Goal: Task Accomplishment & Management: Manage account settings

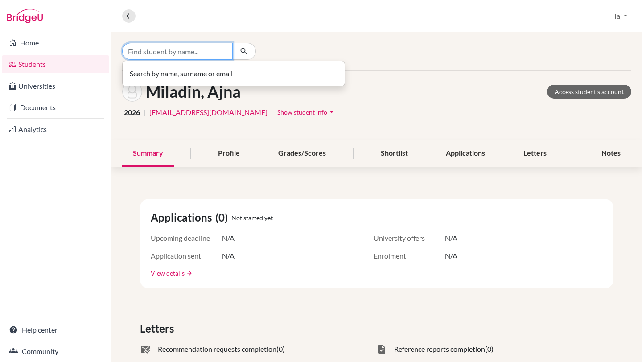
click at [180, 49] on input "Find student by name..." at bounding box center [177, 51] width 111 height 17
type input "51959"
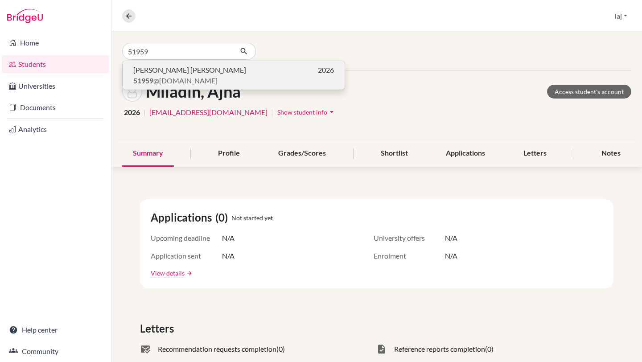
click at [229, 72] on span "[PERSON_NAME] [PERSON_NAME]" at bounding box center [189, 70] width 113 height 11
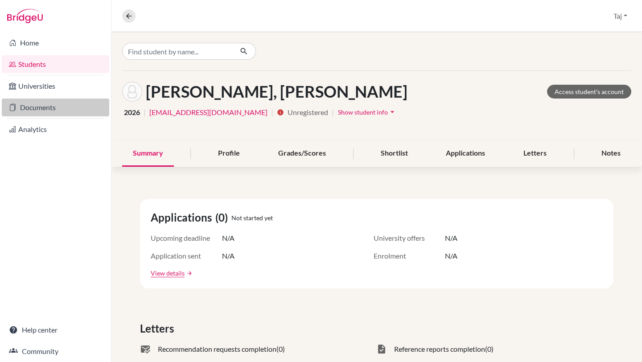
click at [47, 115] on link "Documents" at bounding box center [55, 107] width 107 height 18
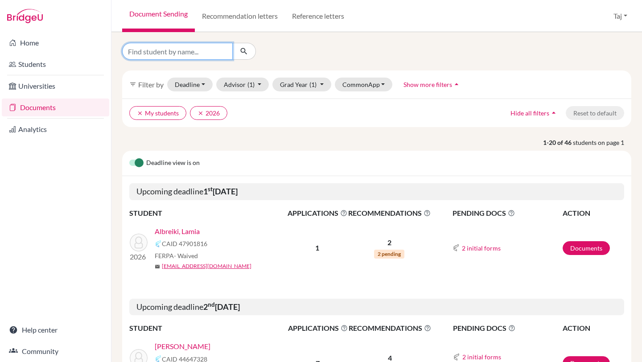
click at [224, 49] on input "Find student by name..." at bounding box center [177, 51] width 111 height 17
type input "51959"
click button "submit" at bounding box center [244, 51] width 24 height 17
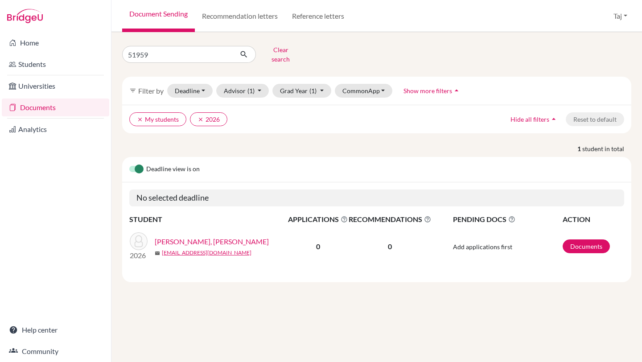
click at [237, 236] on link "Alblooki, Abdullah Ahmed Abdul" at bounding box center [212, 241] width 114 height 11
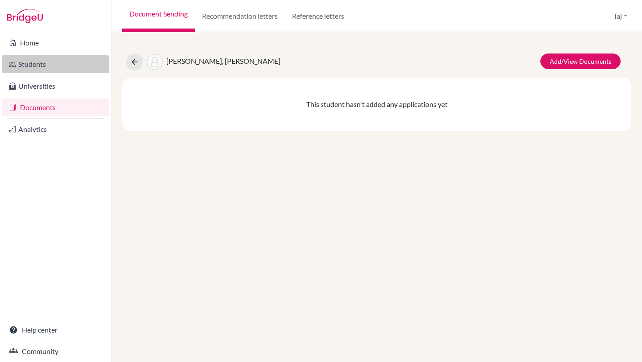
click at [52, 67] on link "Students" at bounding box center [55, 64] width 107 height 18
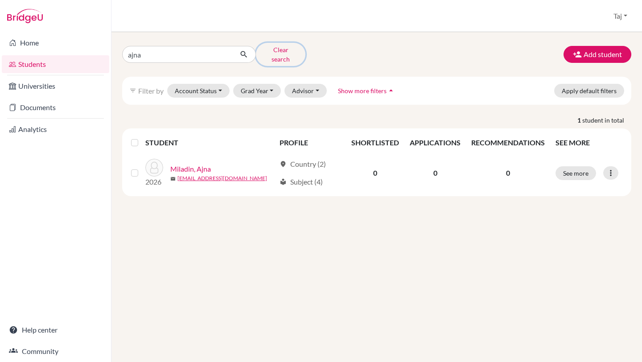
click at [292, 55] on button "Clear search" at bounding box center [280, 54] width 49 height 23
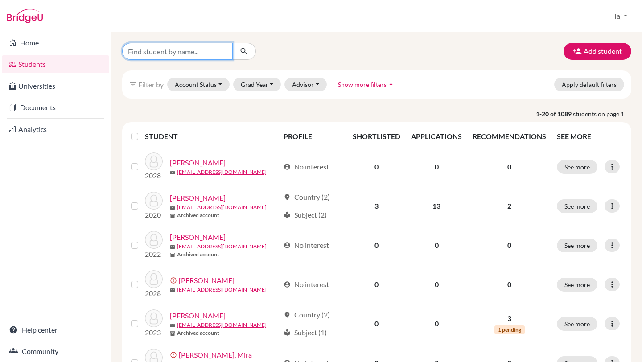
click at [194, 54] on input "Find student by name..." at bounding box center [177, 51] width 111 height 17
click at [264, 78] on button "Grad Year" at bounding box center [257, 85] width 48 height 14
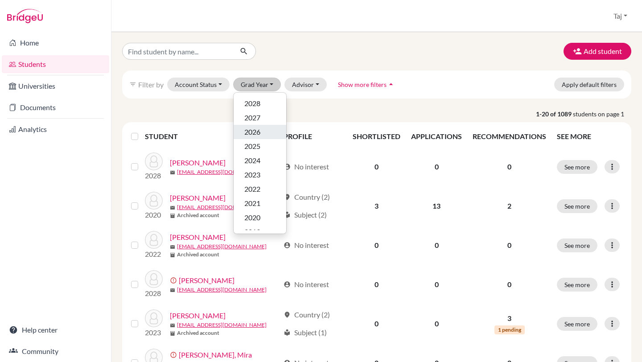
click at [260, 129] on span "2026" at bounding box center [252, 132] width 16 height 11
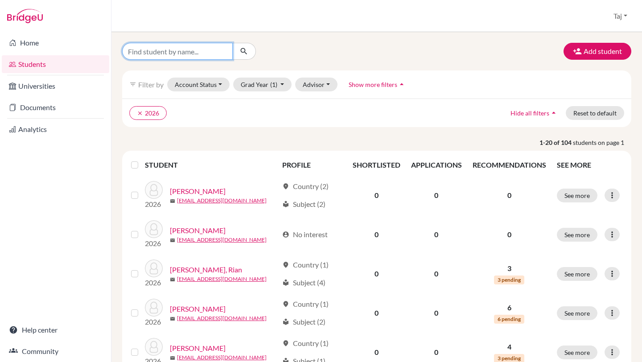
click at [212, 52] on input "Find student by name..." at bounding box center [177, 51] width 111 height 17
type input "51959"
click button "submit" at bounding box center [244, 51] width 24 height 17
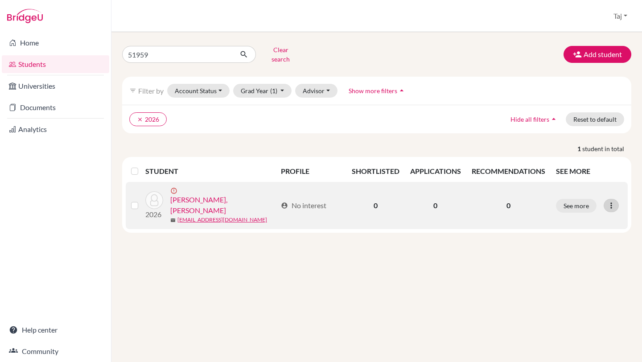
click at [610, 201] on icon at bounding box center [610, 205] width 9 height 9
click at [581, 217] on button "Edit student" at bounding box center [576, 220] width 81 height 14
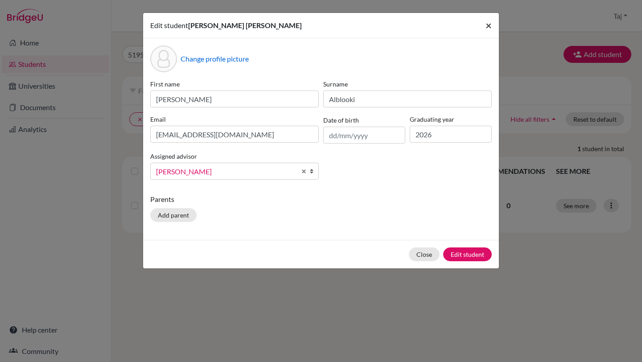
click at [488, 27] on span "×" at bounding box center [488, 25] width 6 height 13
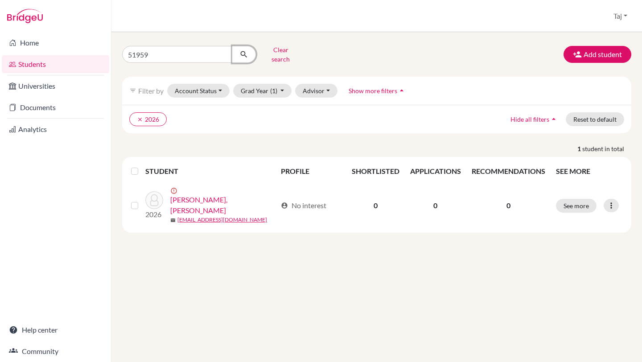
click at [233, 54] on button "submit" at bounding box center [244, 54] width 24 height 17
click at [54, 106] on link "Documents" at bounding box center [55, 107] width 107 height 18
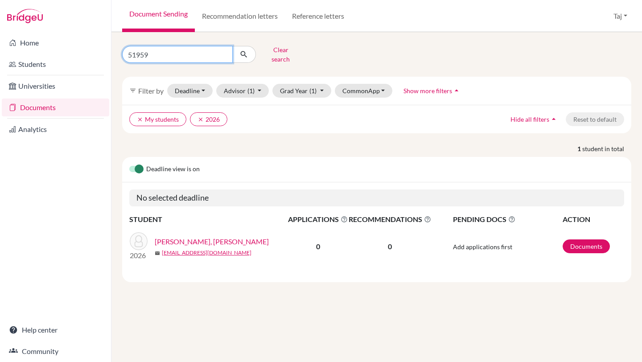
click at [222, 52] on input "51959" at bounding box center [177, 54] width 111 height 17
type input "april"
click button "submit" at bounding box center [244, 54] width 24 height 17
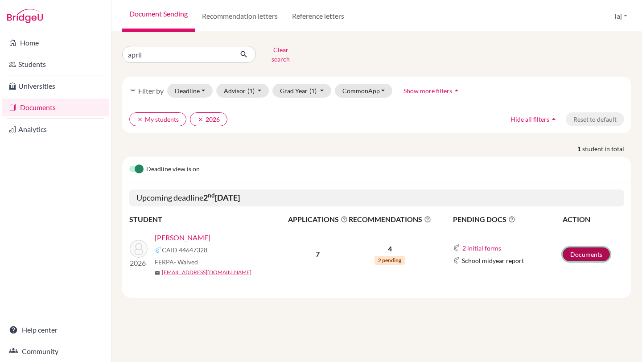
click at [591, 250] on link "Documents" at bounding box center [585, 254] width 47 height 14
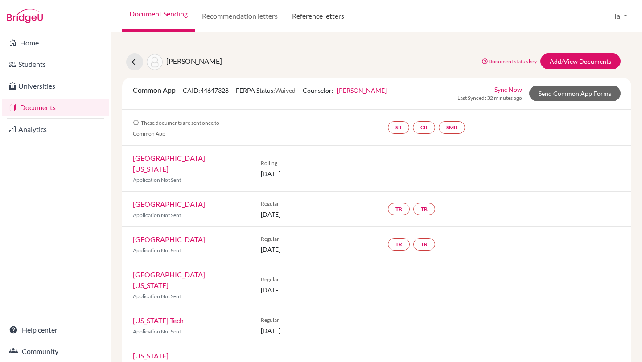
click at [316, 22] on link "Reference letters" at bounding box center [318, 16] width 66 height 32
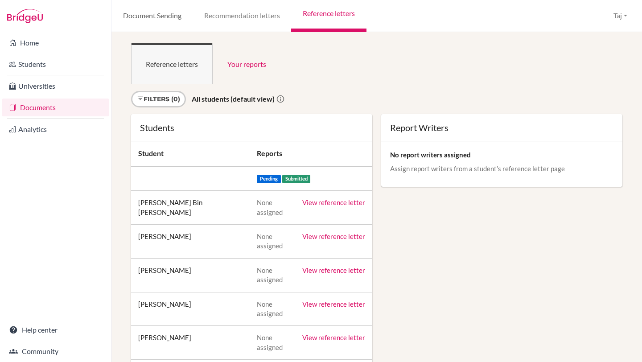
click at [159, 18] on link "Document Sending" at bounding box center [151, 16] width 81 height 32
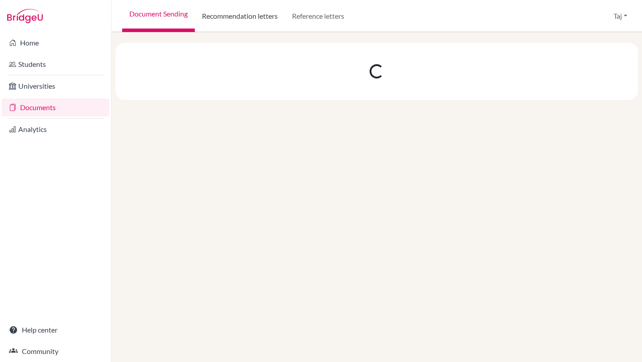
click at [223, 16] on link "Recommendation letters" at bounding box center [240, 16] width 90 height 32
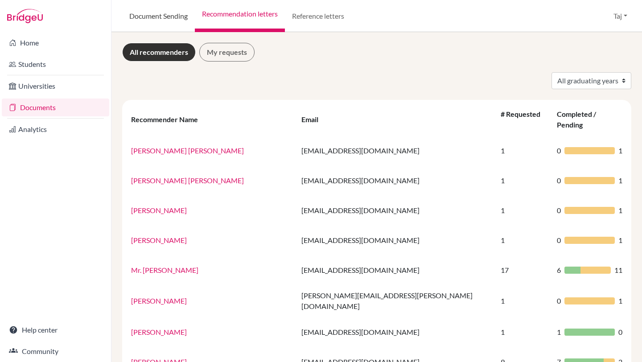
click at [156, 15] on link "Document Sending" at bounding box center [158, 16] width 73 height 32
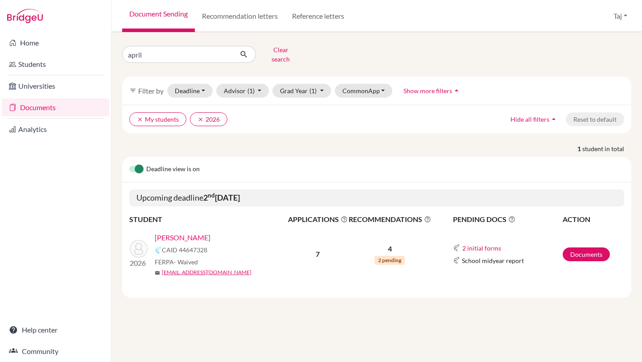
click at [184, 232] on link "[PERSON_NAME]" at bounding box center [183, 237] width 56 height 11
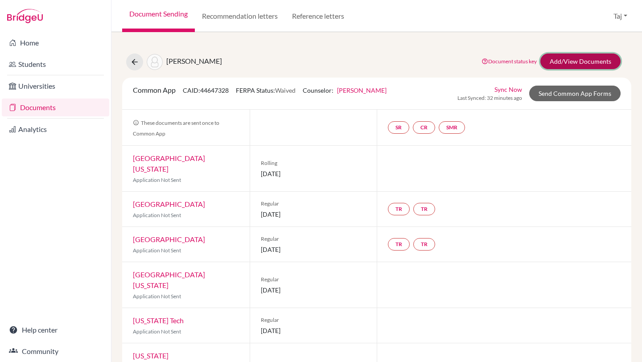
click at [573, 60] on link "Add/View Documents" at bounding box center [580, 61] width 80 height 16
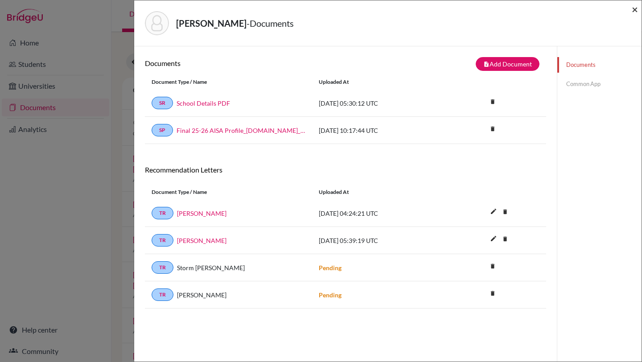
click at [634, 8] on span "×" at bounding box center [634, 9] width 6 height 13
